Goal: Find contact information: Find contact information

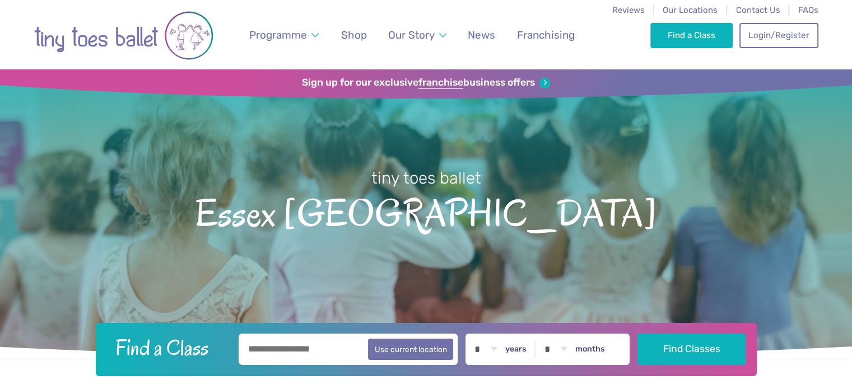
click at [851, 21] on nav "Reviews Our Locations Contact Us FAQs Programme Weekly Classes Inclusive Dance …" at bounding box center [426, 34] width 852 height 69
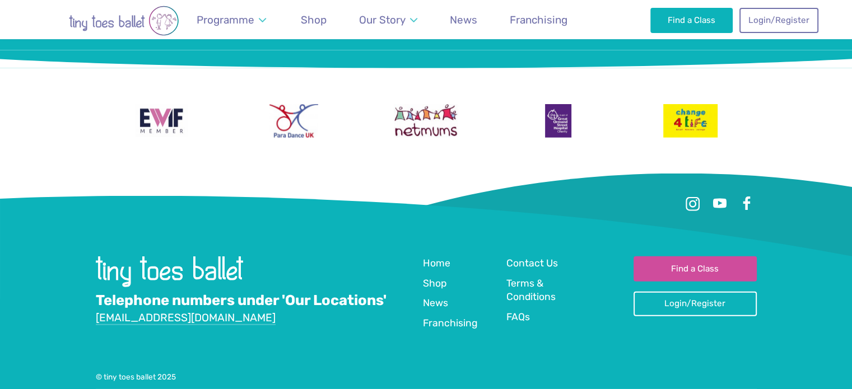
scroll to position [2797, 0]
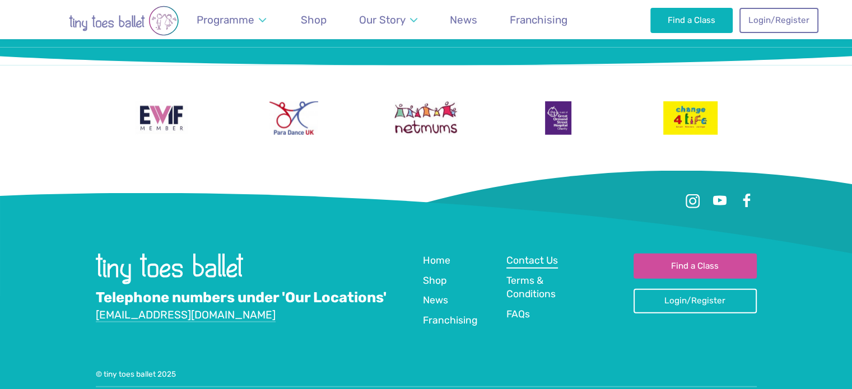
click at [553, 255] on span "Contact Us" at bounding box center [533, 260] width 52 height 11
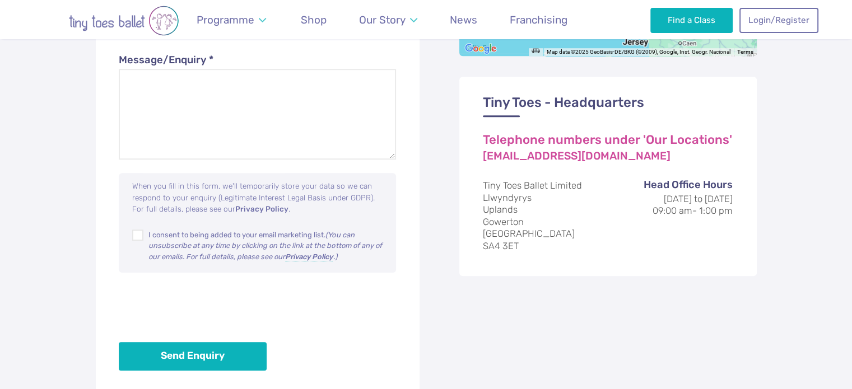
scroll to position [731, 0]
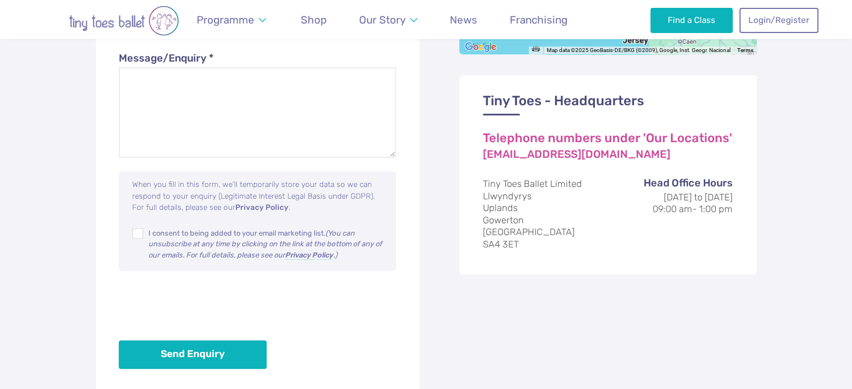
drag, startPoint x: 860, startPoint y: 83, endPoint x: 858, endPoint y: 262, distance: 178.2
click at [852, 262] on html "Reviews Our Locations Contact Us FAQs Programme Weekly Classes Inclusive Dance …" at bounding box center [426, 28] width 852 height 1518
drag, startPoint x: 519, startPoint y: 244, endPoint x: 479, endPoint y: 246, distance: 40.4
click at [479, 246] on div "Tiny Toes - Headquarters Telephone numbers under 'Our Locations' [EMAIL_ADDRESS…" at bounding box center [608, 174] width 298 height 199
copy address "SA4 3ET"
